Goal: Connect with others: Connect with others

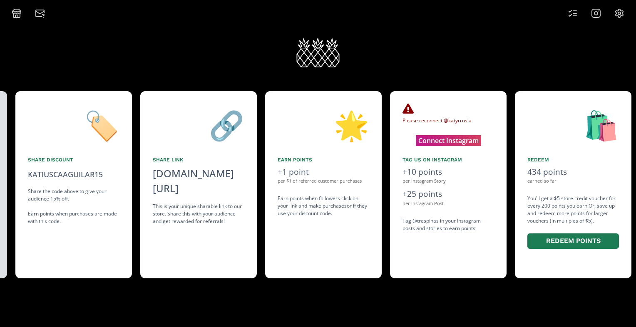
scroll to position [0, 500]
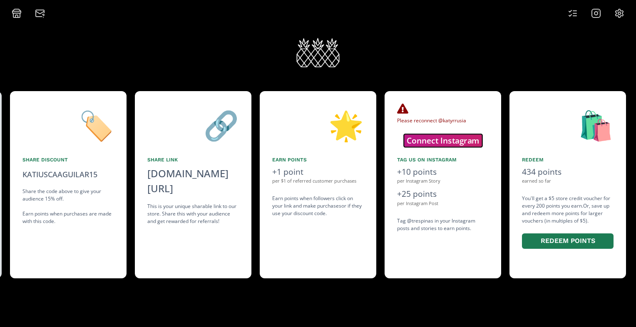
click at [464, 140] on button "Connect Instagram" at bounding box center [443, 140] width 78 height 13
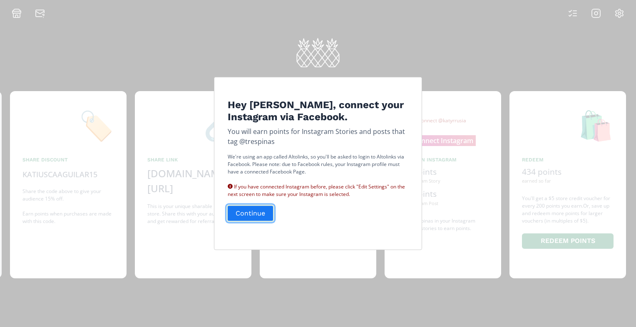
click at [237, 211] on button "Continue" at bounding box center [251, 214] width 48 height 18
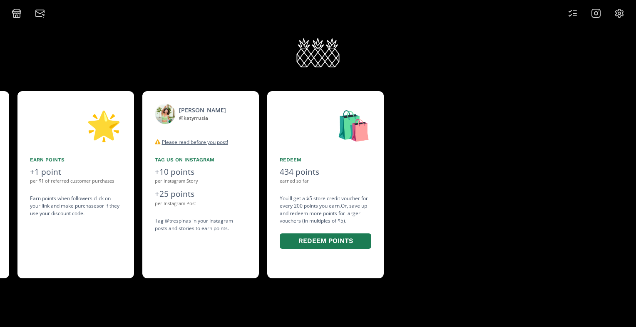
scroll to position [0, 750]
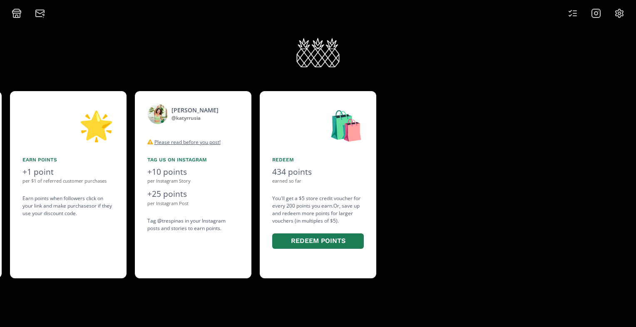
click at [599, 11] on line at bounding box center [599, 11] width 0 height 0
